Goal: Information Seeking & Learning: Learn about a topic

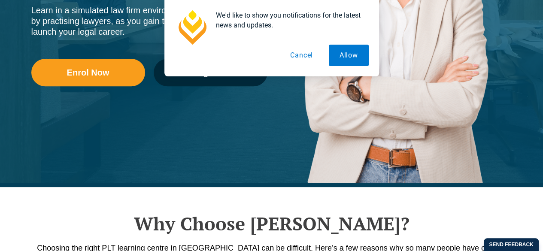
scroll to position [269, 0]
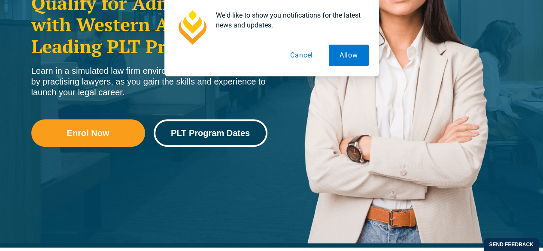
click at [242, 128] on link "PLT Program Dates" at bounding box center [211, 132] width 114 height 27
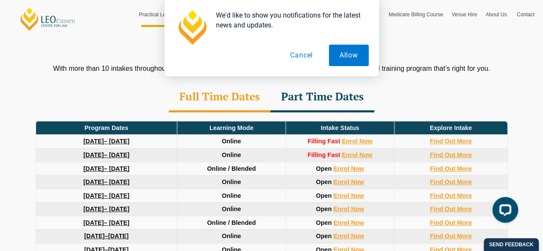
scroll to position [1151, 0]
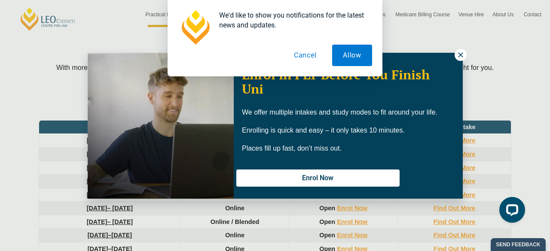
click at [461, 57] on div "We'd like to show you notifications for the latest news and updates. Allow Canc…" at bounding box center [275, 38] width 550 height 76
click at [458, 54] on div "We'd like to show you notifications for the latest news and updates. Allow Canc…" at bounding box center [275, 38] width 550 height 76
click at [302, 55] on button "Cancel" at bounding box center [305, 55] width 44 height 21
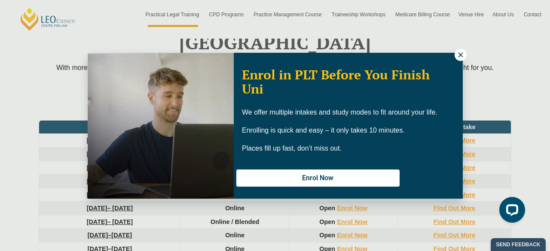
click at [460, 55] on icon at bounding box center [460, 54] width 5 height 5
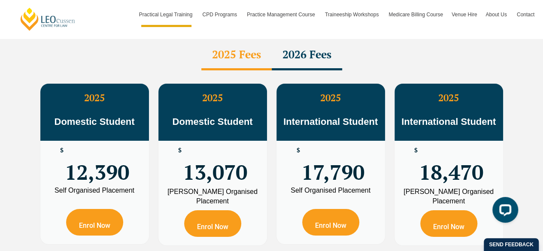
scroll to position [1571, 0]
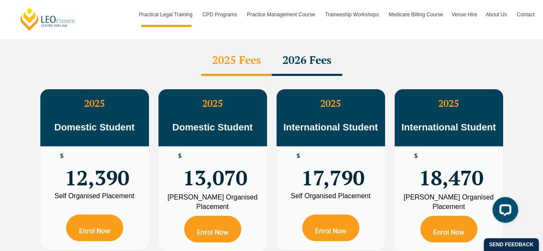
click at [529, 176] on div "PLT Program Fees When it comes to fees, [PERSON_NAME] makes it easy and clear –…" at bounding box center [271, 146] width 543 height 372
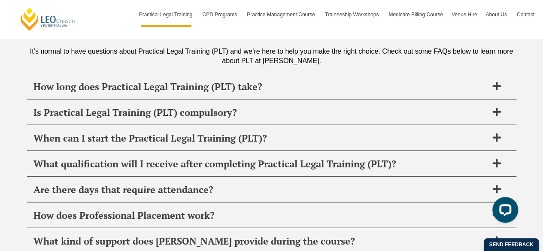
scroll to position [4114, 0]
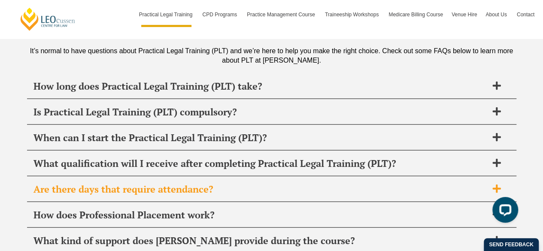
click at [500, 184] on icon at bounding box center [496, 188] width 9 height 9
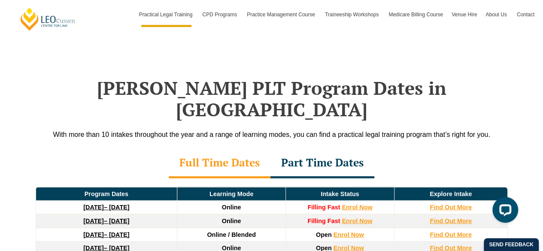
scroll to position [1079, 0]
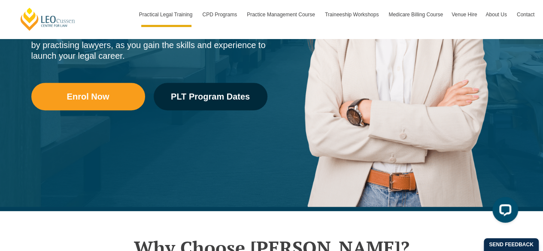
scroll to position [189, 0]
